Goal: Task Accomplishment & Management: Use online tool/utility

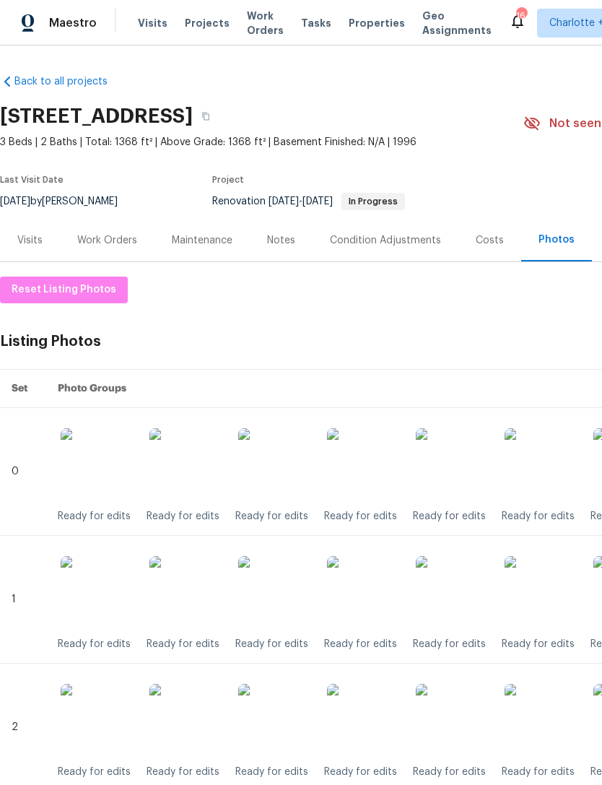
click at [149, 24] on span "Visits" at bounding box center [153, 23] width 30 height 14
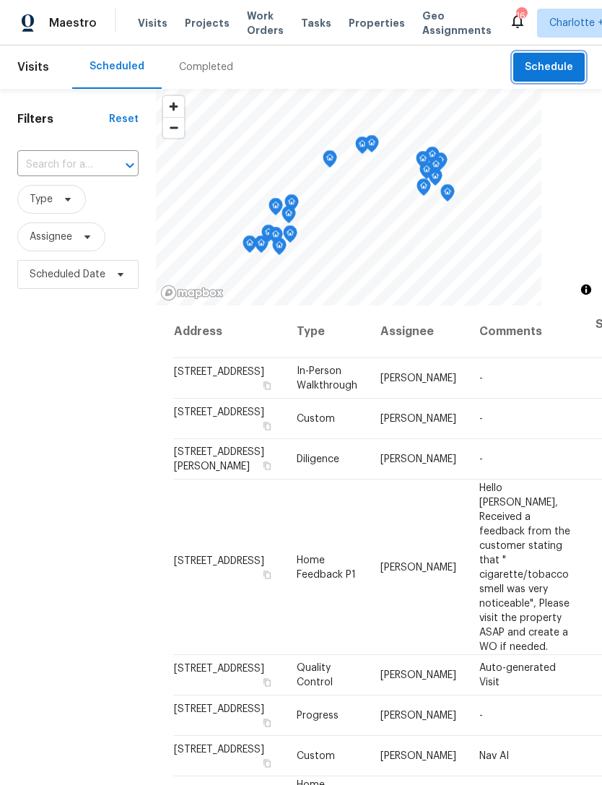
click at [545, 69] on span "Schedule" at bounding box center [549, 67] width 48 height 18
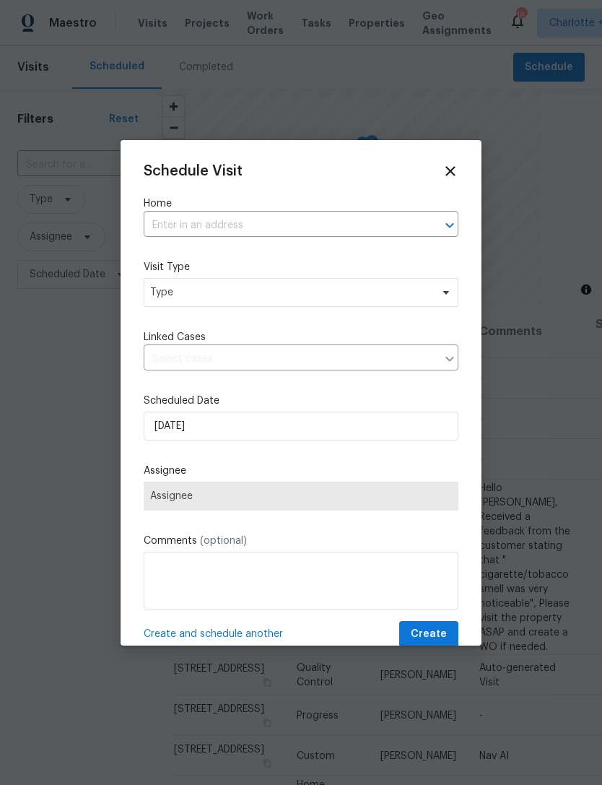
click at [216, 224] on input "text" at bounding box center [281, 225] width 274 height 22
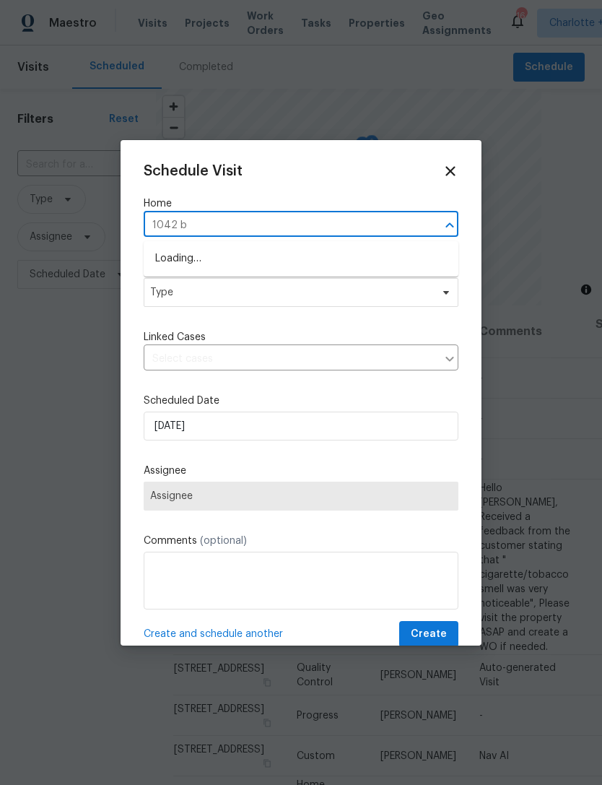
type input "1042 ba"
click at [365, 257] on li "[STREET_ADDRESS]" at bounding box center [301, 259] width 315 height 24
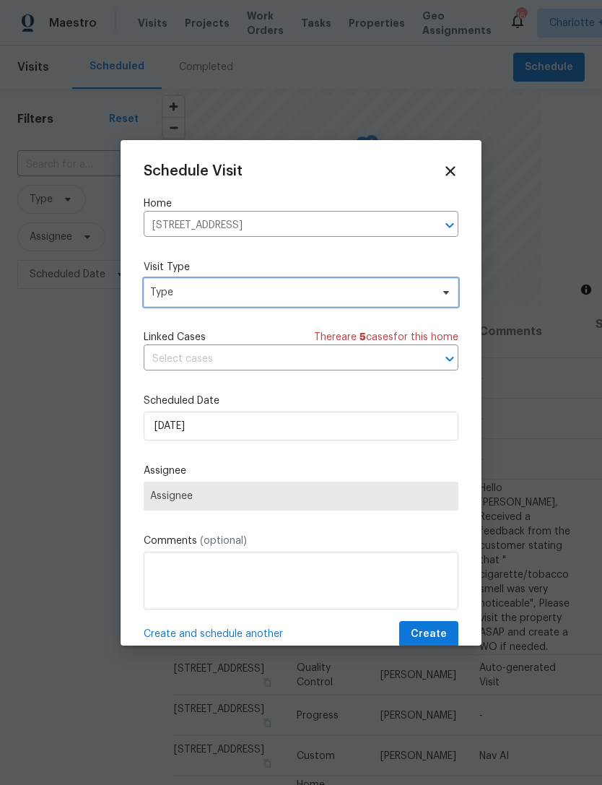
click at [357, 291] on span "Type" at bounding box center [290, 292] width 281 height 14
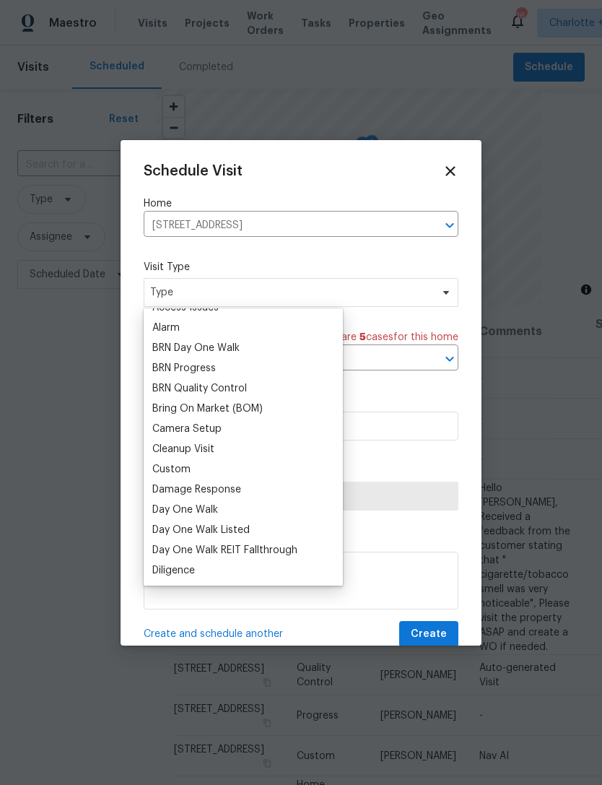
scroll to position [74, 0]
click at [199, 474] on div "Custom" at bounding box center [243, 470] width 191 height 20
click at [174, 465] on div "Custom" at bounding box center [171, 470] width 38 height 14
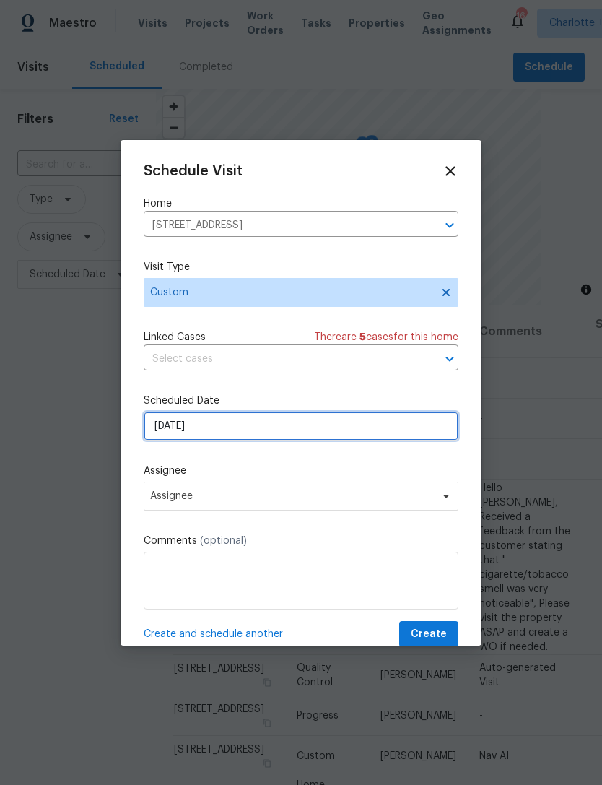
click at [232, 427] on input "[DATE]" at bounding box center [301, 426] width 315 height 29
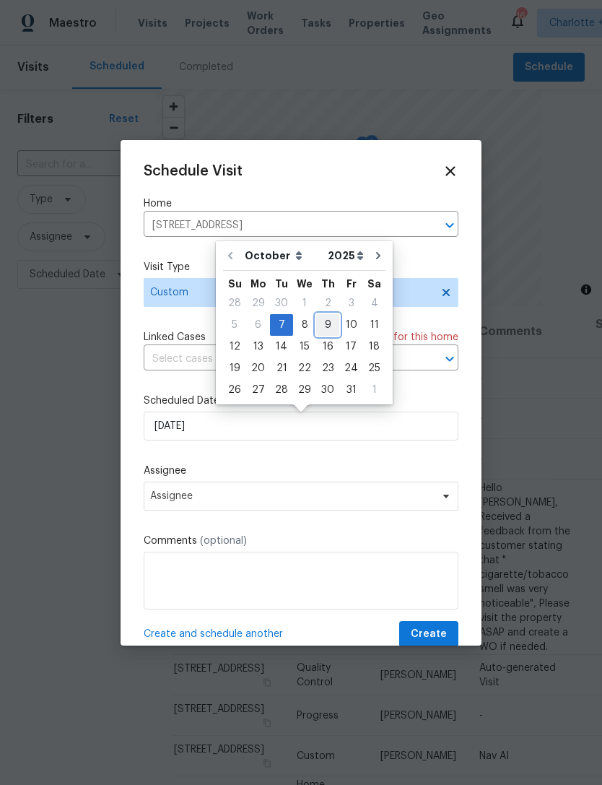
click at [324, 319] on div "9" at bounding box center [327, 325] width 23 height 20
type input "[DATE]"
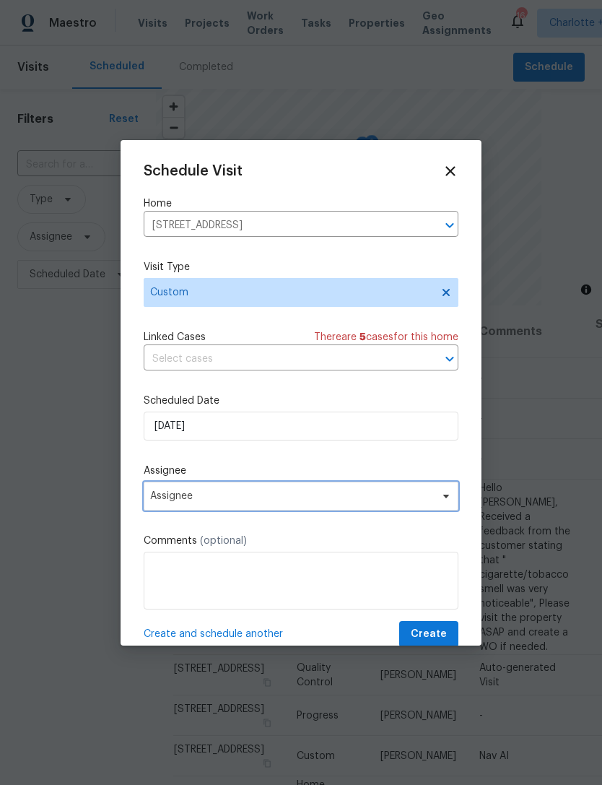
click at [280, 490] on span "Assignee" at bounding box center [301, 496] width 315 height 29
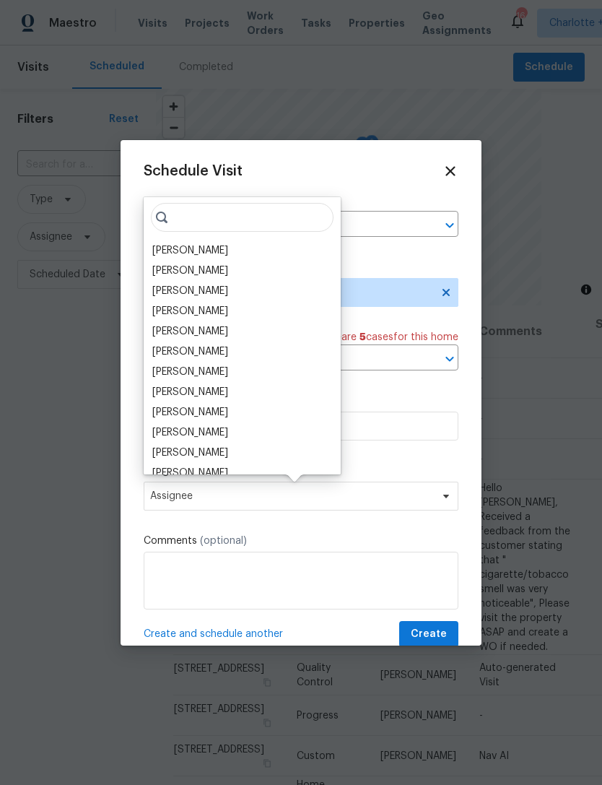
click at [221, 245] on div "[PERSON_NAME]" at bounding box center [242, 250] width 188 height 20
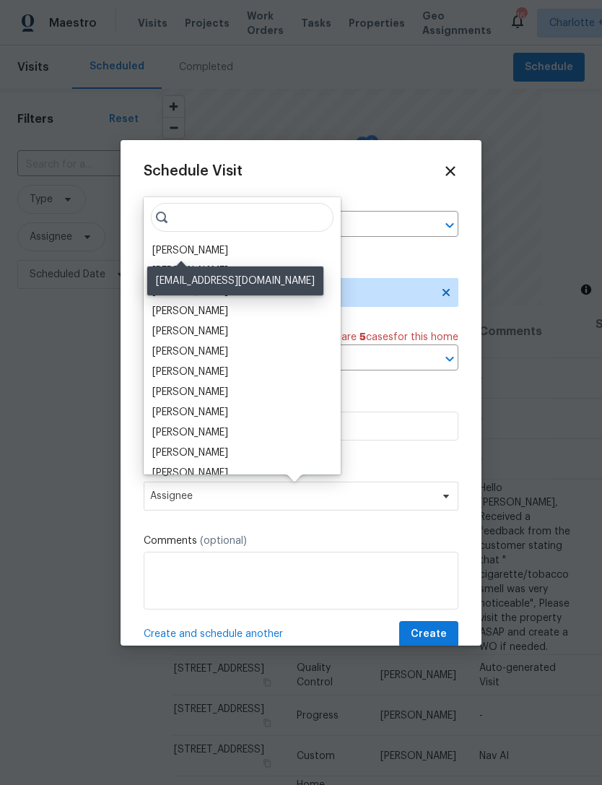
click at [209, 248] on div "[PERSON_NAME]" at bounding box center [190, 250] width 76 height 14
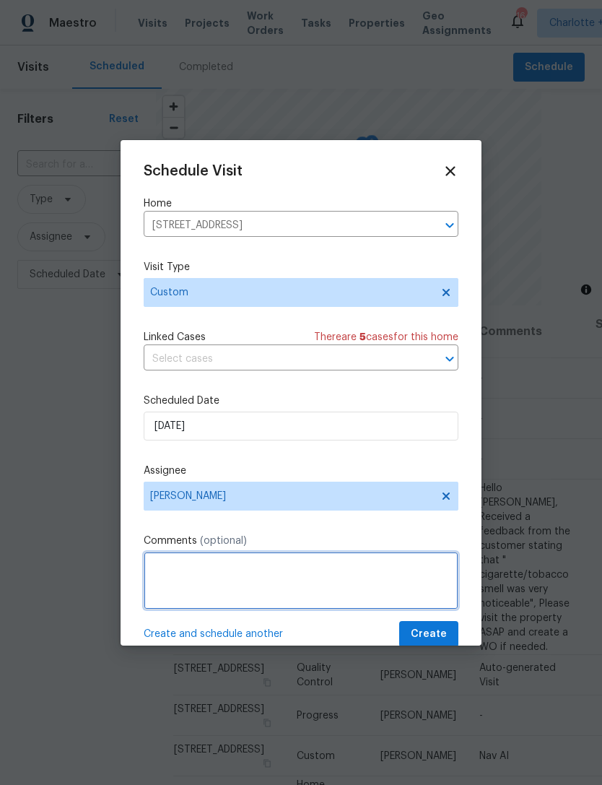
click at [269, 578] on textarea at bounding box center [301, 581] width 315 height 58
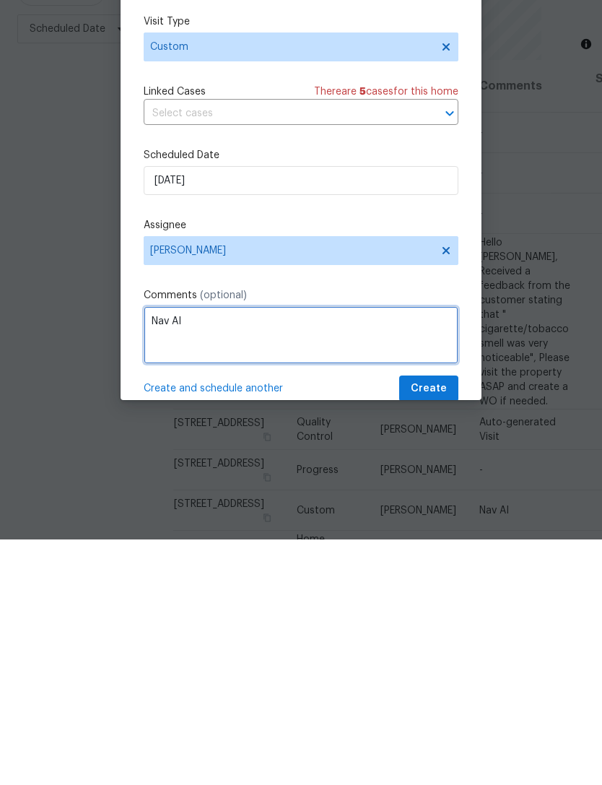
type textarea "Nav AI"
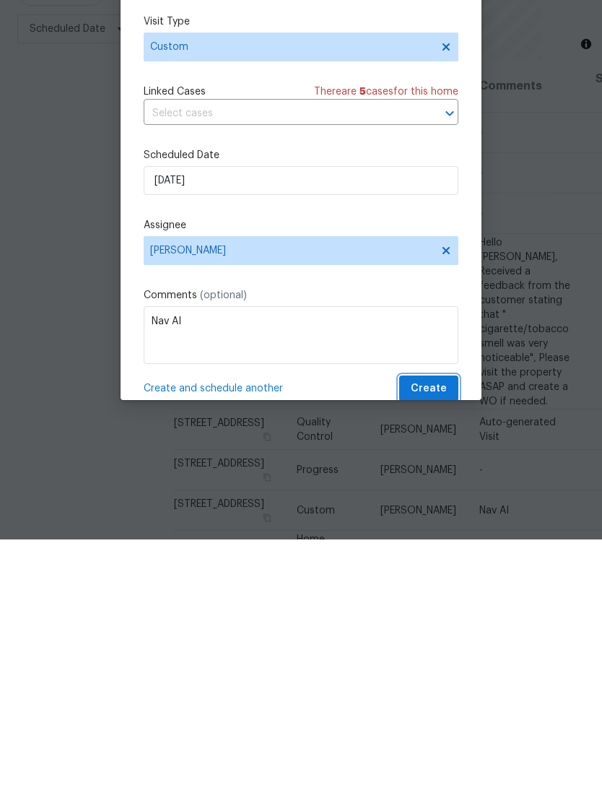
click at [433, 621] on button "Create" at bounding box center [428, 634] width 59 height 27
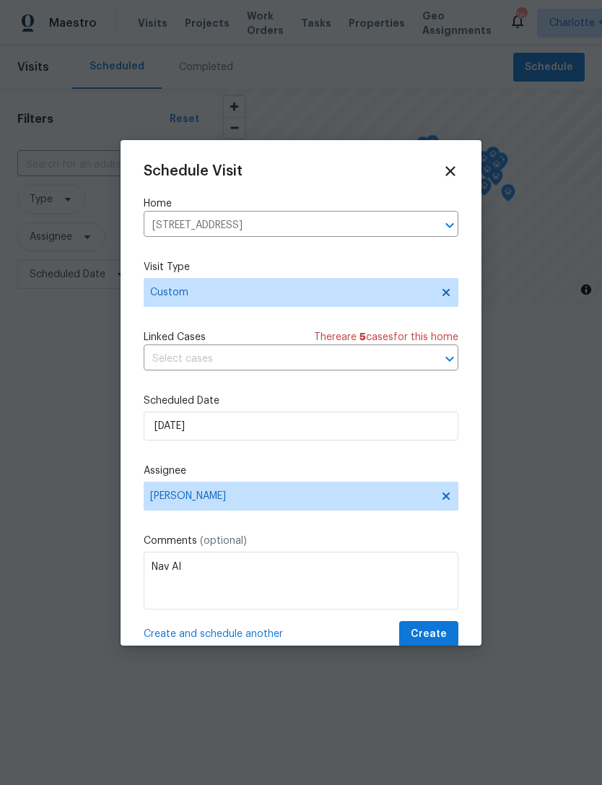
scroll to position [0, 0]
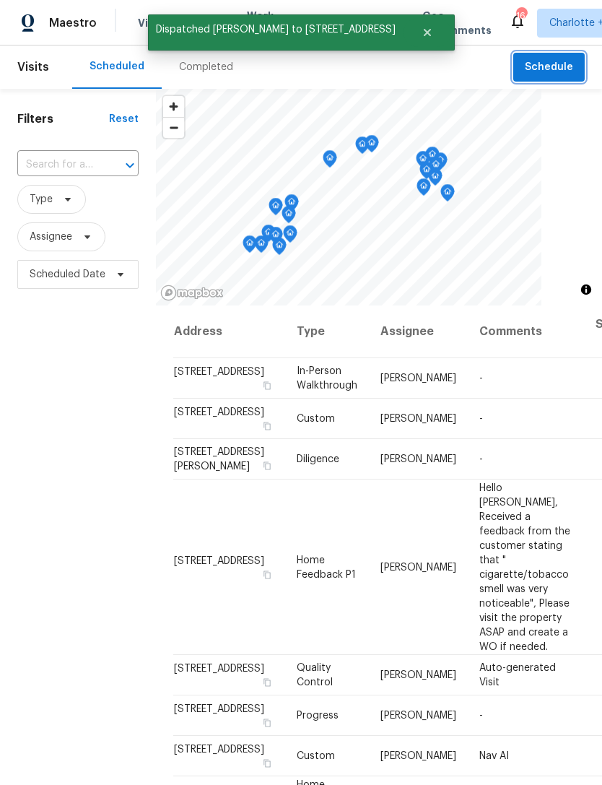
click at [550, 64] on span "Schedule" at bounding box center [549, 67] width 48 height 18
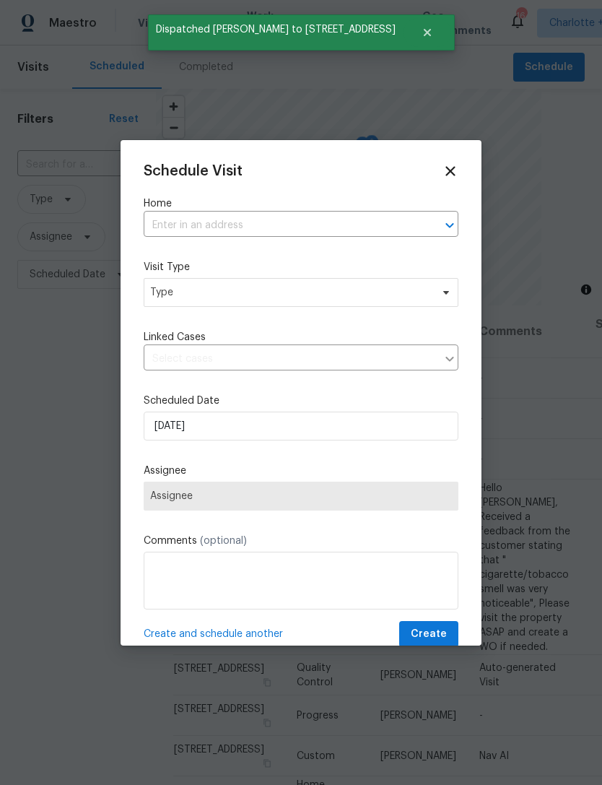
click at [239, 224] on input "text" at bounding box center [281, 225] width 274 height 22
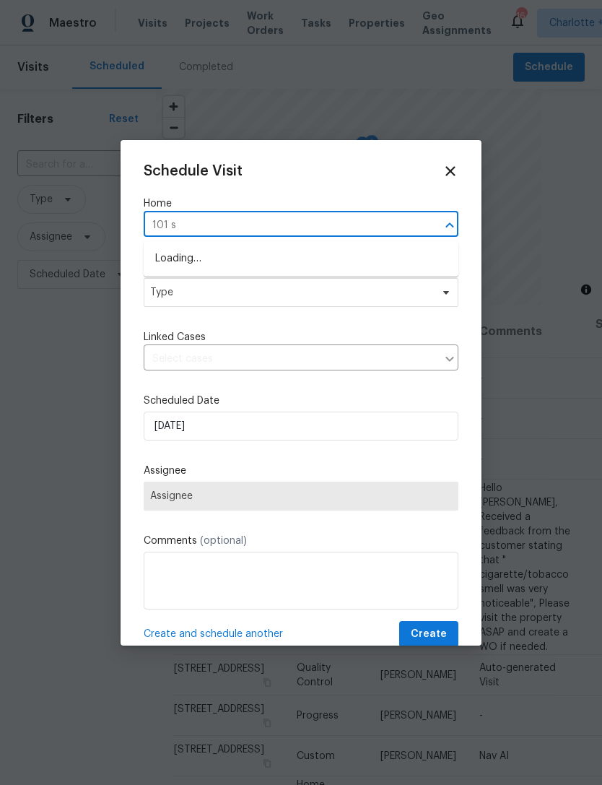
type input "101 st"
click at [346, 280] on li "[STREET_ADDRESS]" at bounding box center [301, 283] width 315 height 24
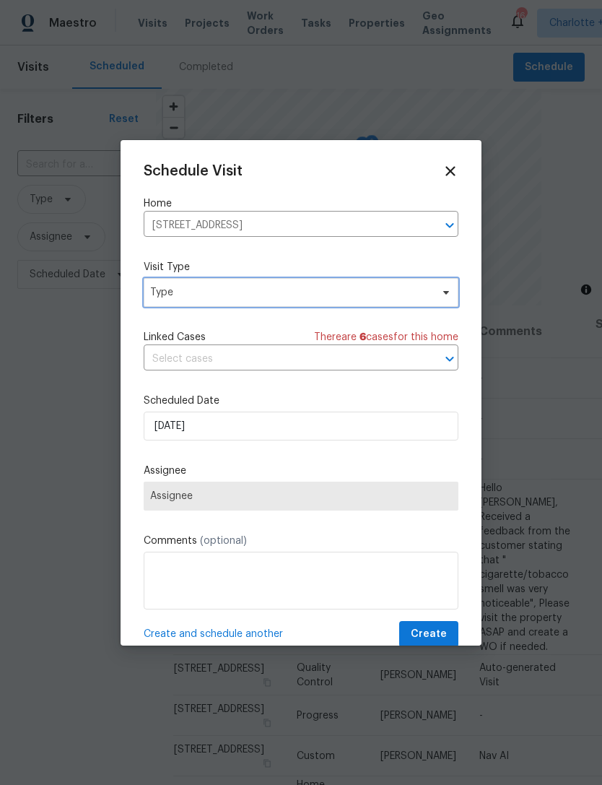
click at [347, 298] on span "Type" at bounding box center [290, 292] width 281 height 14
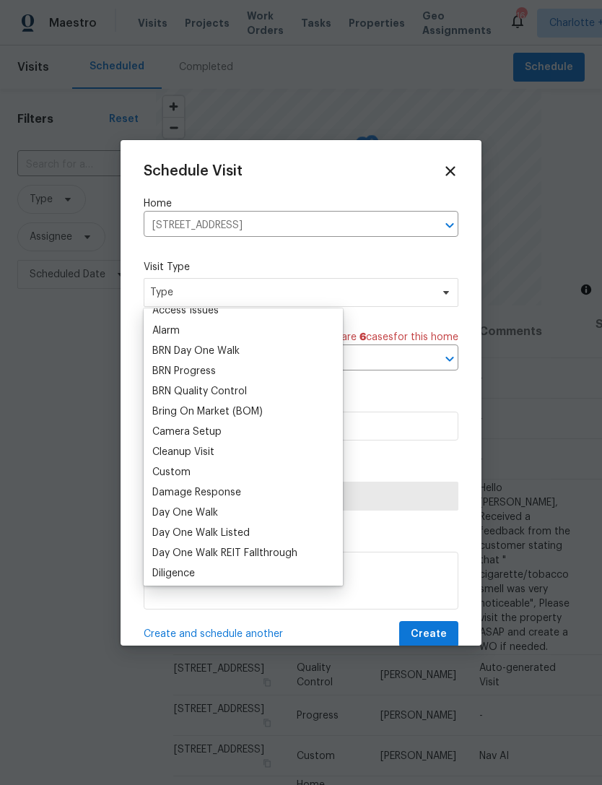
scroll to position [77, 0]
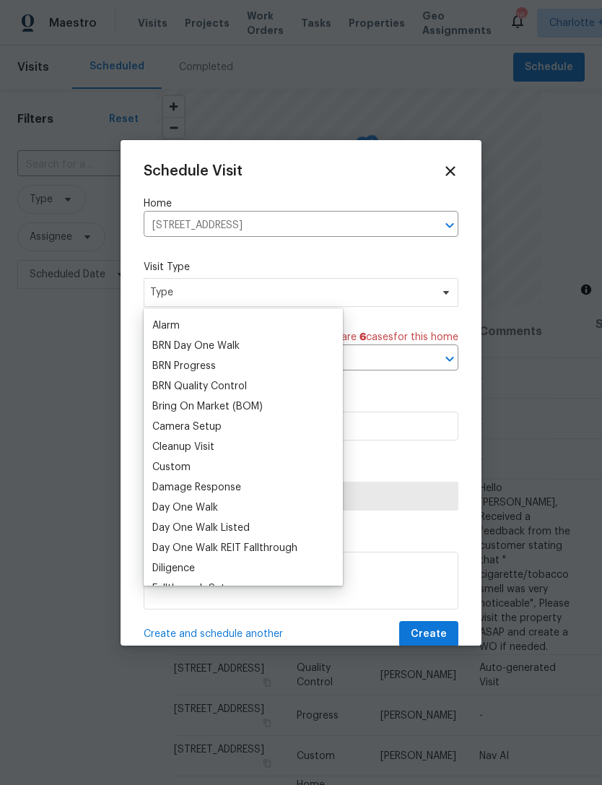
click at [183, 465] on div "Custom" at bounding box center [171, 467] width 38 height 14
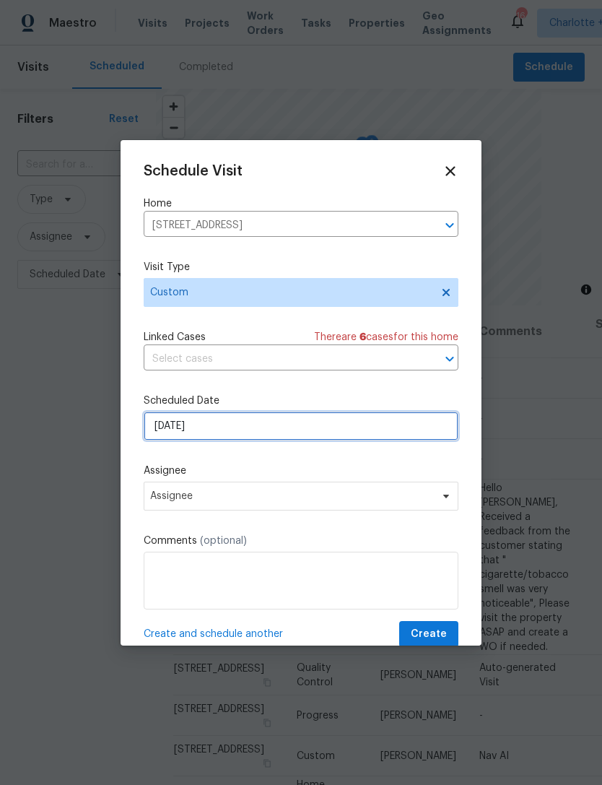
click at [217, 431] on input "[DATE]" at bounding box center [301, 426] width 315 height 29
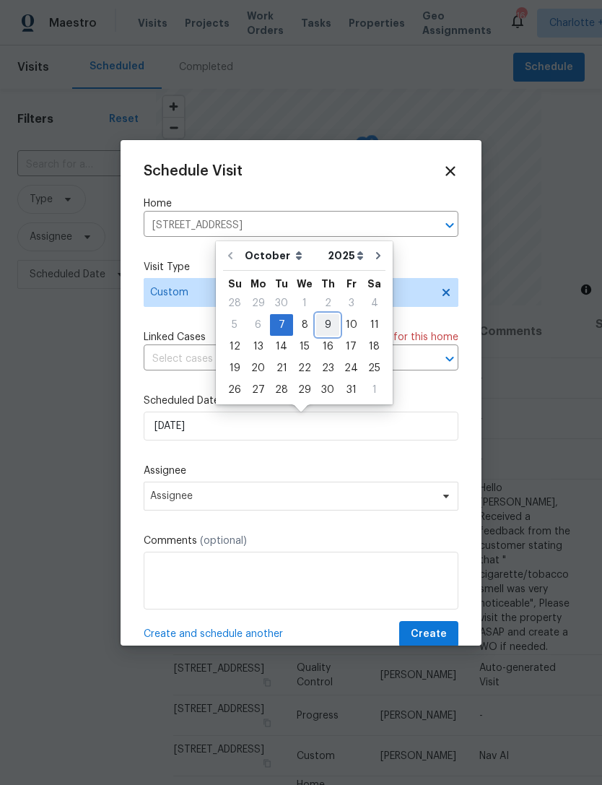
click at [329, 321] on div "9" at bounding box center [327, 325] width 23 height 20
type input "[DATE]"
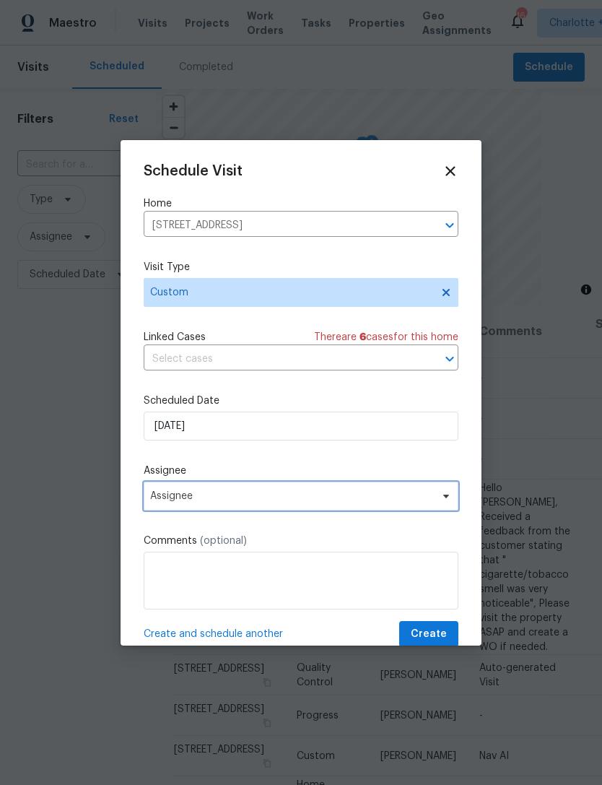
click at [271, 502] on span "Assignee" at bounding box center [291, 496] width 283 height 12
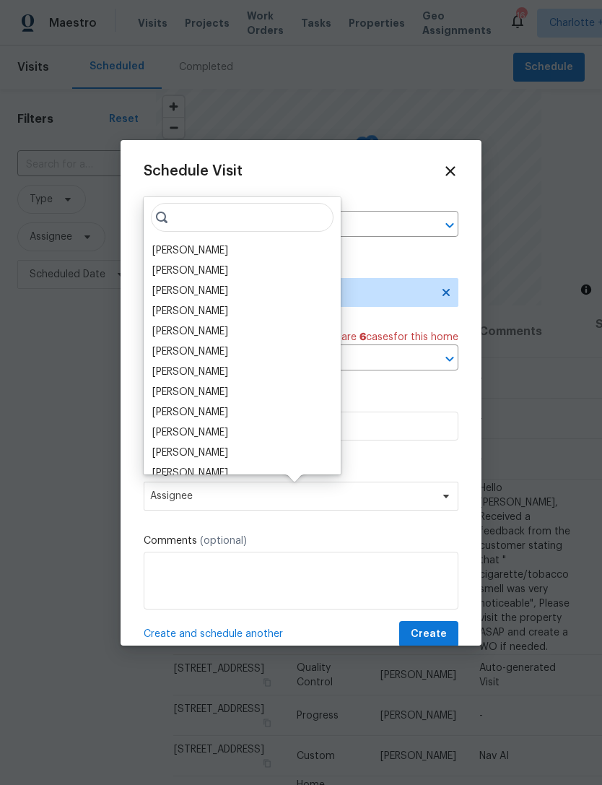
click at [208, 253] on div "[PERSON_NAME]" at bounding box center [190, 250] width 76 height 14
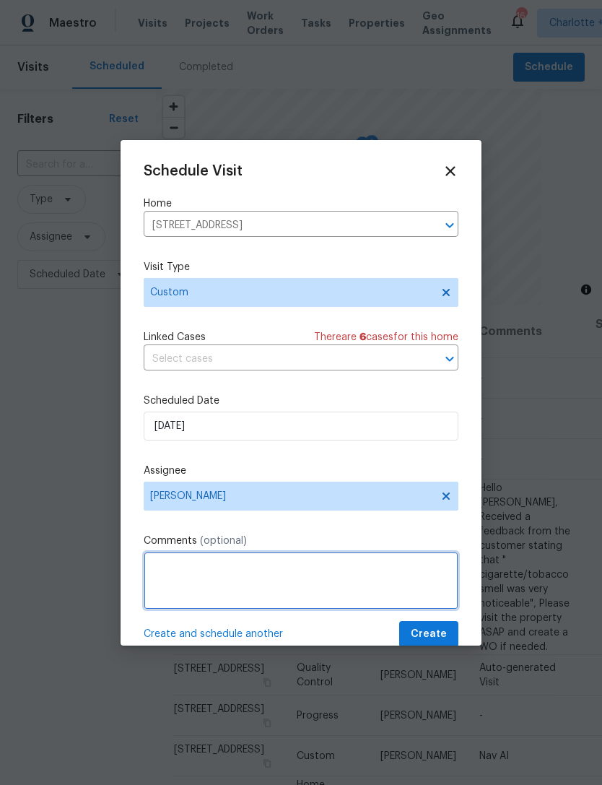
click at [243, 586] on textarea at bounding box center [301, 581] width 315 height 58
type textarea "Nav ai"
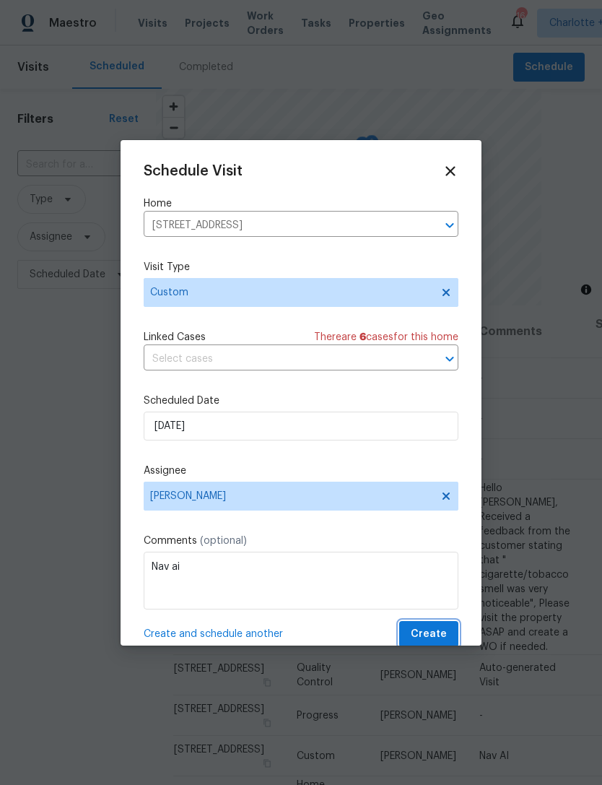
click at [443, 638] on span "Create" at bounding box center [429, 634] width 36 height 18
